Goal: Task Accomplishment & Management: Complete application form

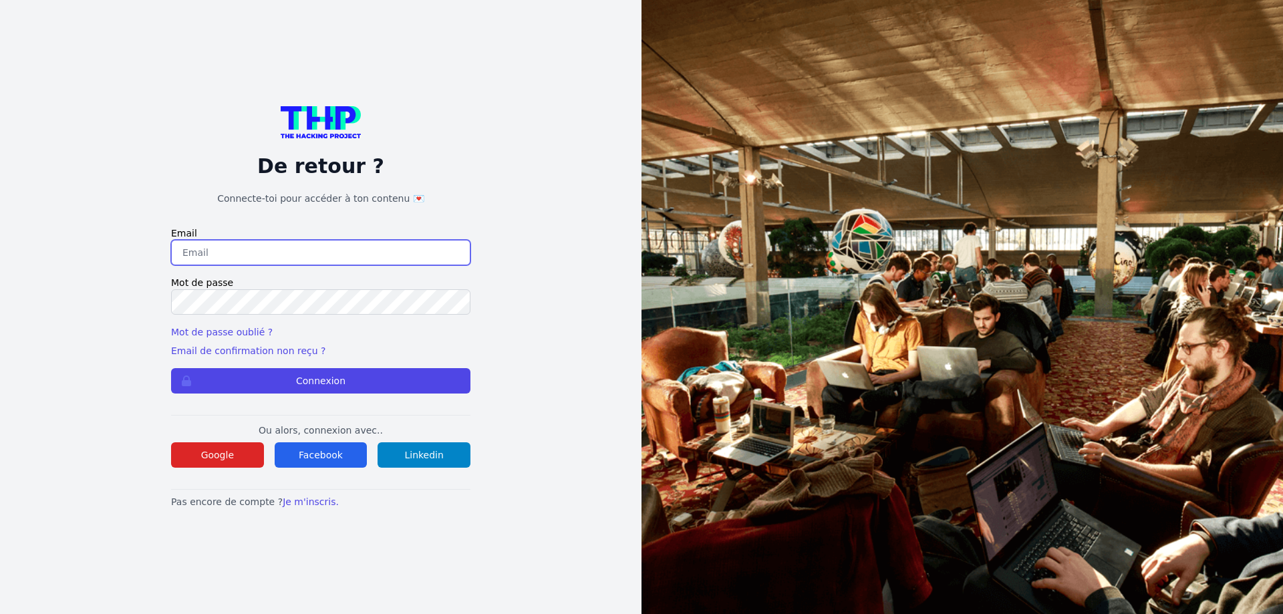
type input "[DOMAIN_NAME][EMAIL_ADDRESS][DOMAIN_NAME]"
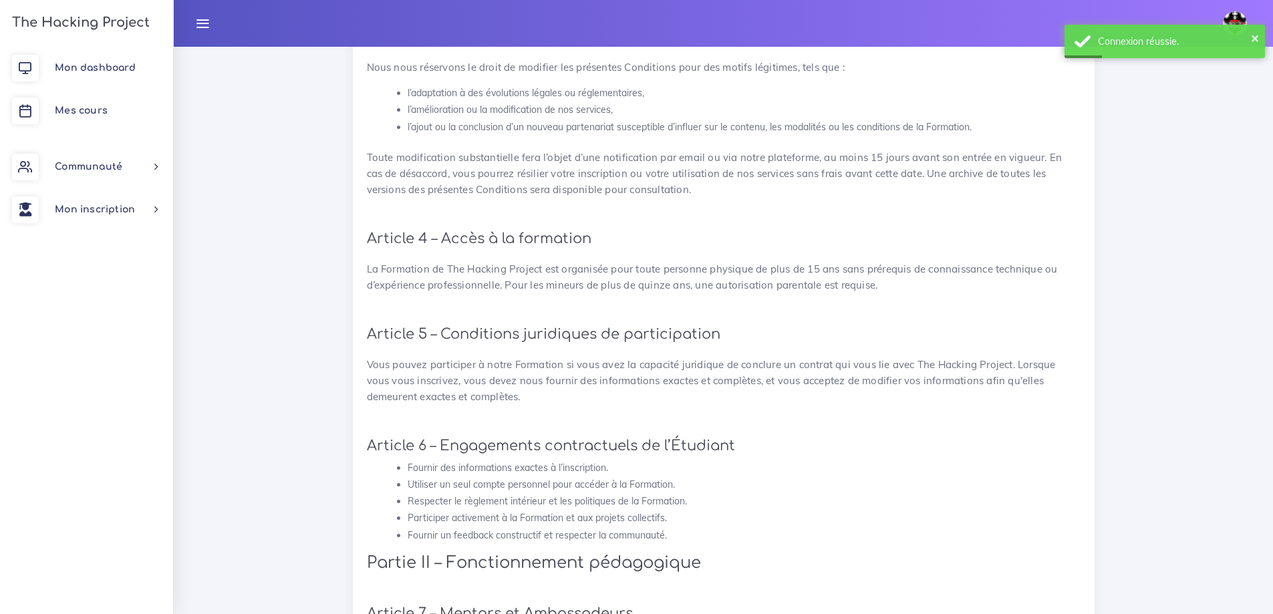
scroll to position [200, 0]
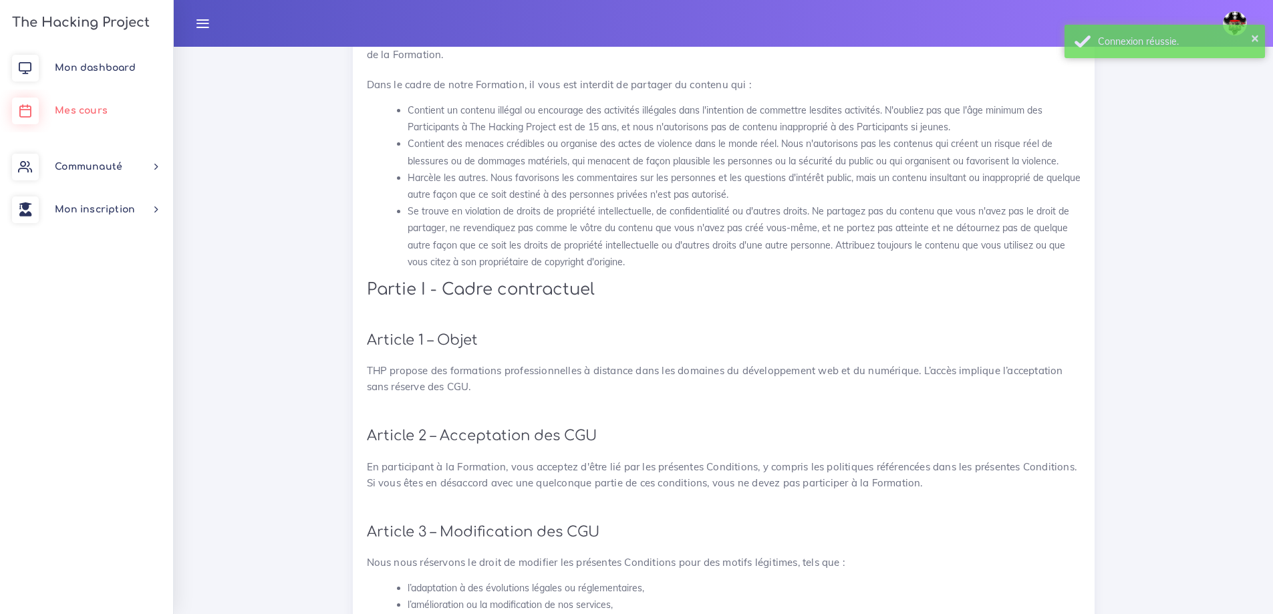
click at [88, 104] on link "Mes cours" at bounding box center [86, 111] width 173 height 43
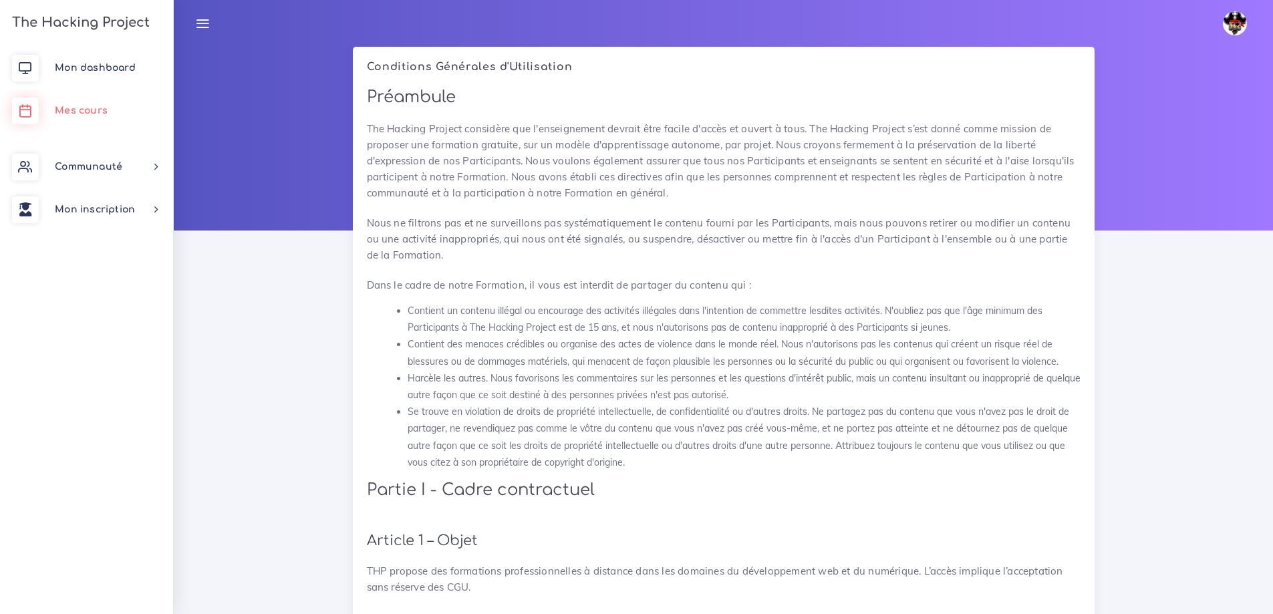
click at [79, 118] on link "Mes cours" at bounding box center [86, 111] width 173 height 43
click at [23, 113] on icon at bounding box center [25, 111] width 27 height 27
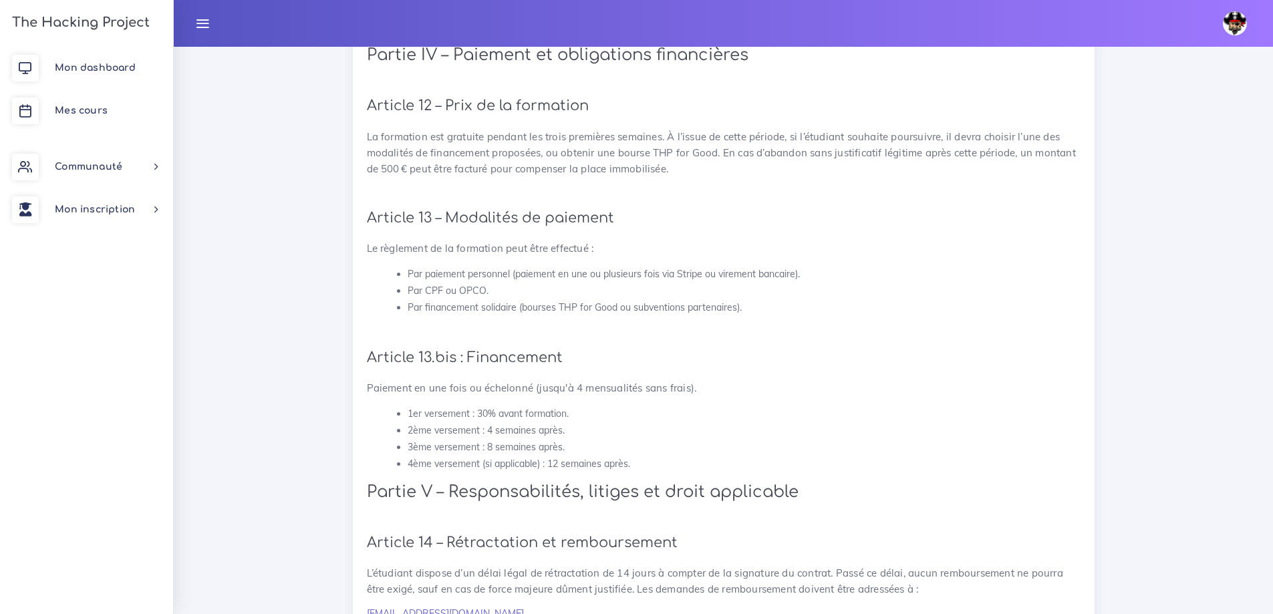
scroll to position [2913, 0]
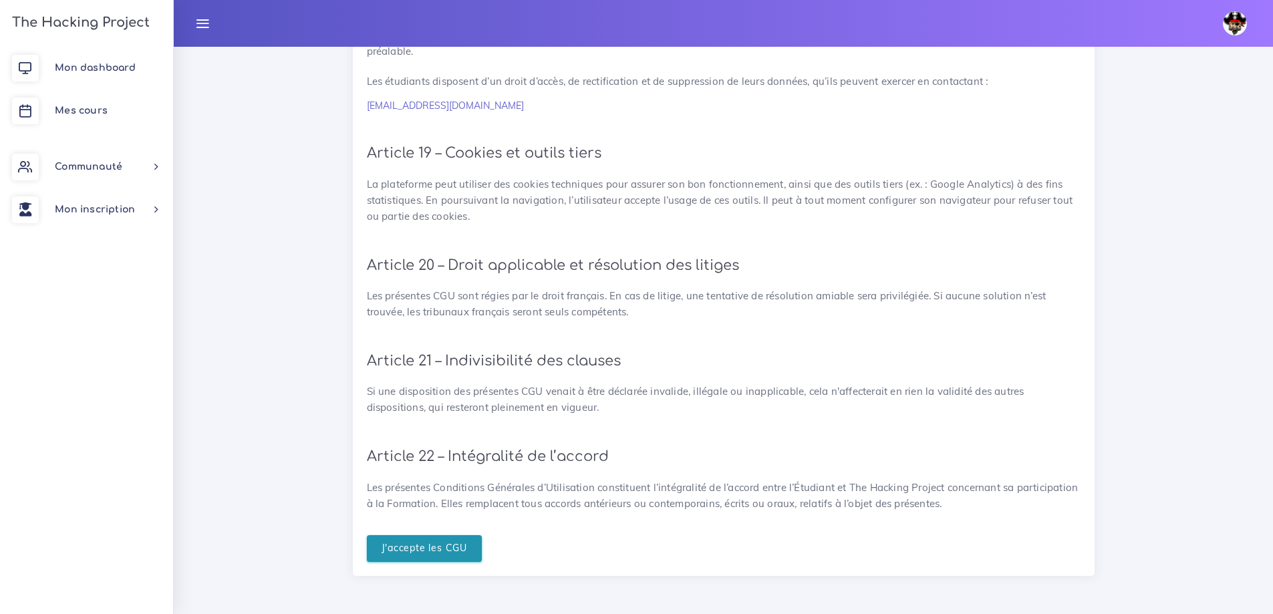
click at [424, 552] on input "J'accepte les CGU" at bounding box center [425, 548] width 116 height 27
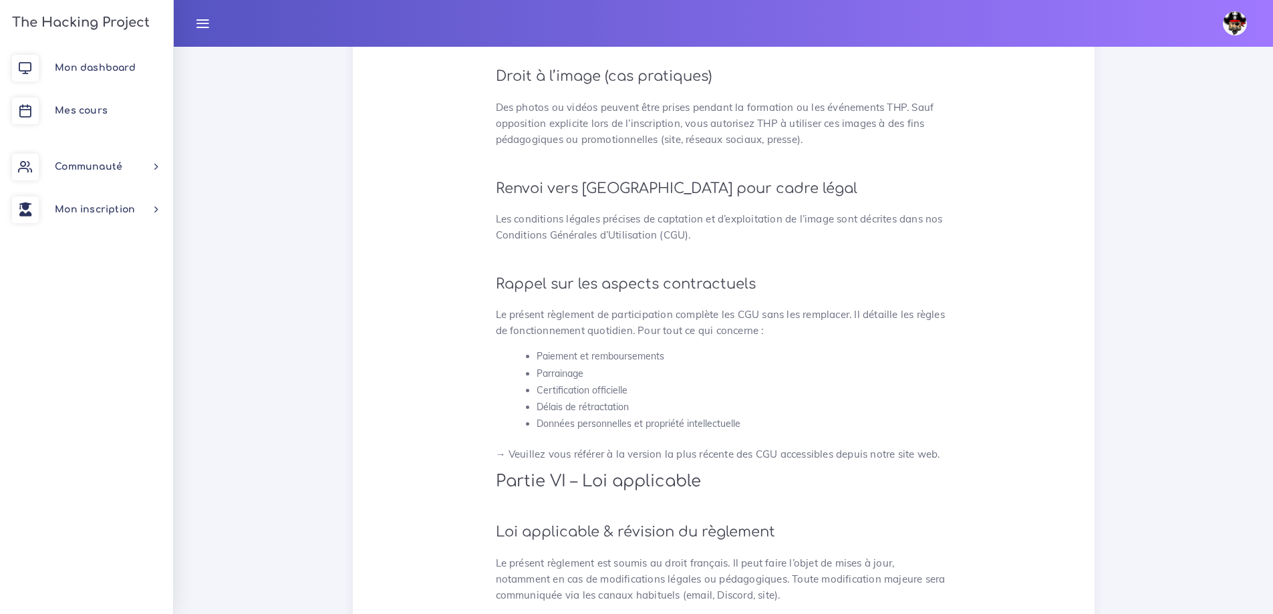
scroll to position [3451, 0]
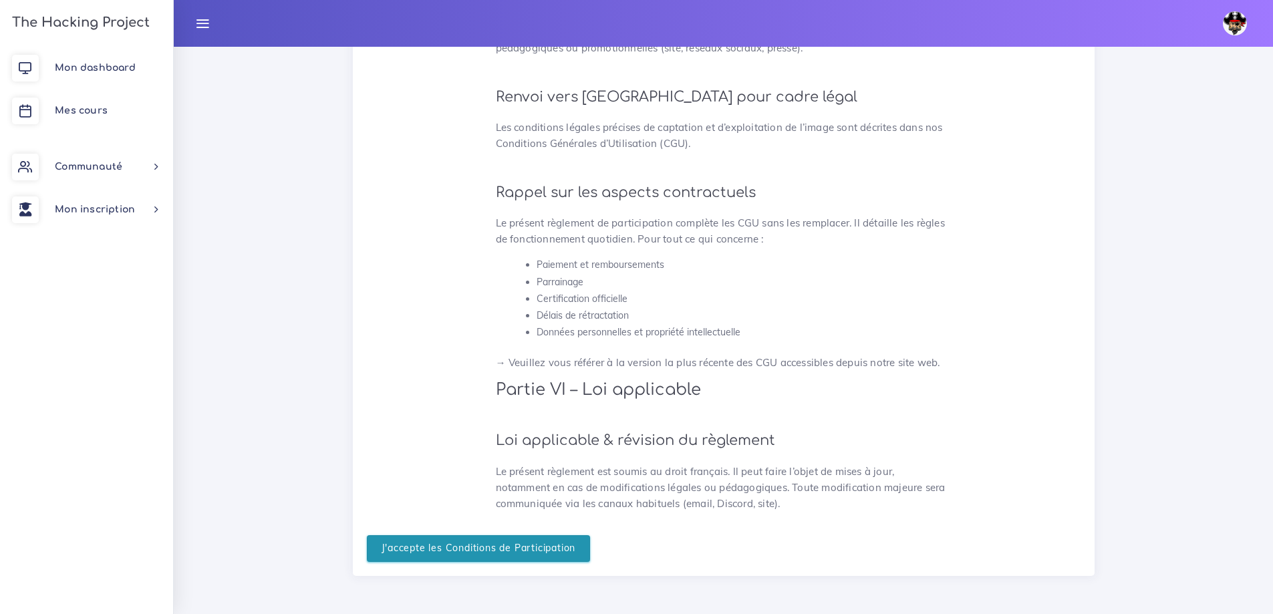
click at [492, 550] on input "J'accepte les Conditions de Participation" at bounding box center [479, 548] width 224 height 27
